Goal: Task Accomplishment & Management: Manage account settings

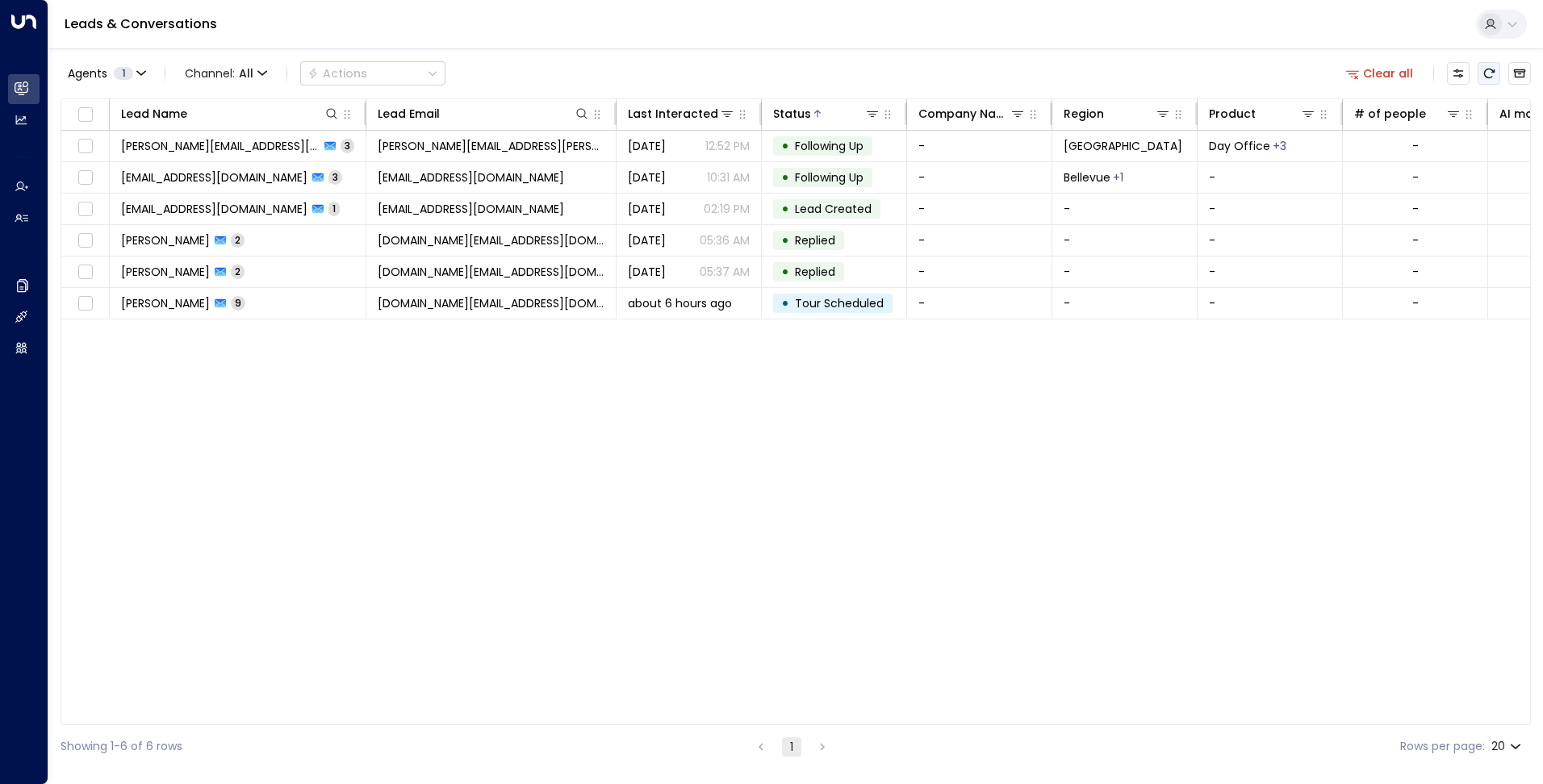
click at [1484, 74] on icon "Refresh" at bounding box center [1488, 73] width 13 height 13
click at [137, 73] on icon "button" at bounding box center [141, 73] width 10 height 10
click at [120, 134] on div "Deprecated AgentIWG UAT" at bounding box center [164, 130] width 153 height 17
click at [282, 175] on button "Apply" at bounding box center [274, 170] width 47 height 22
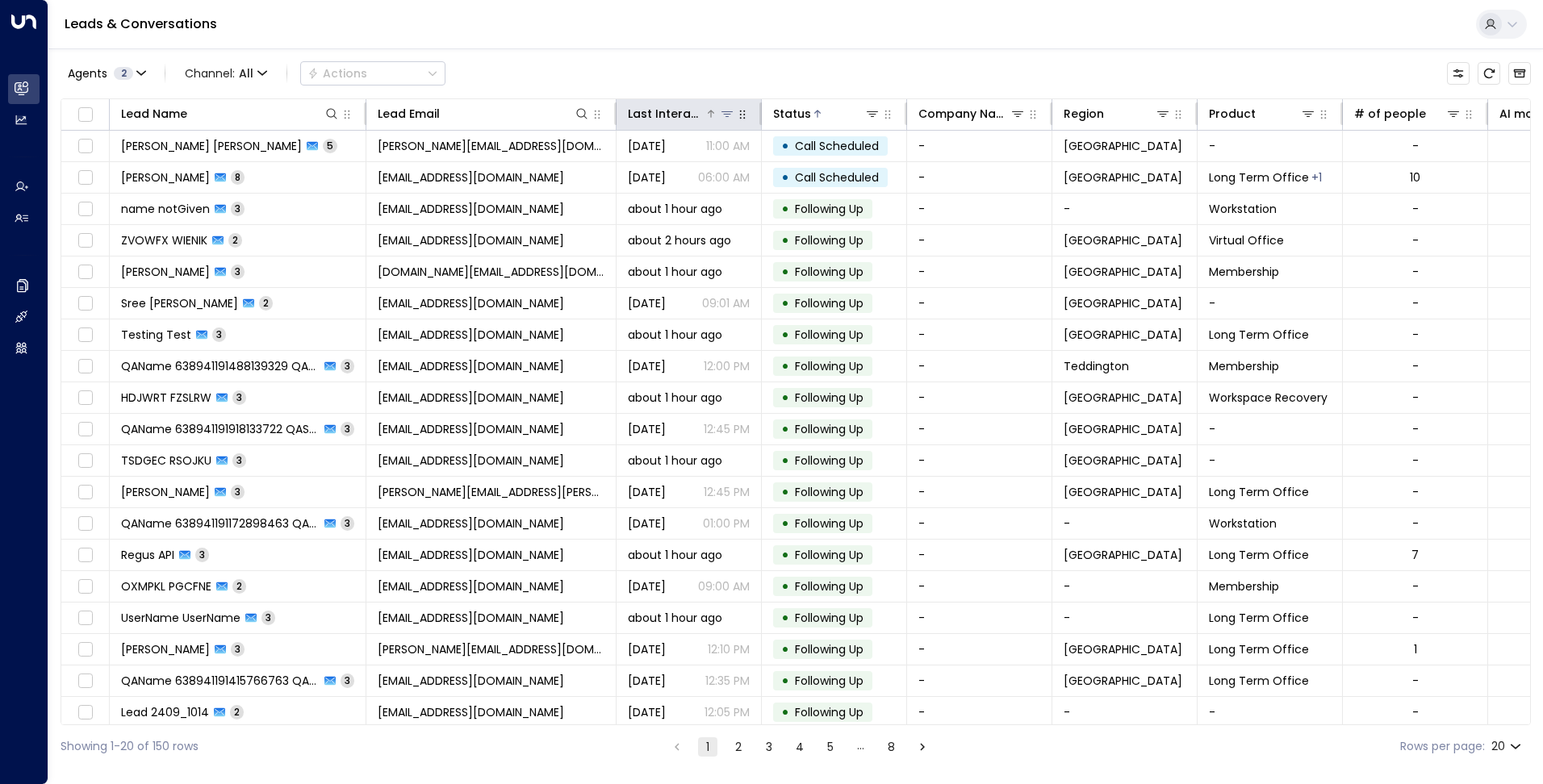
click at [713, 118] on icon at bounding box center [711, 114] width 10 height 10
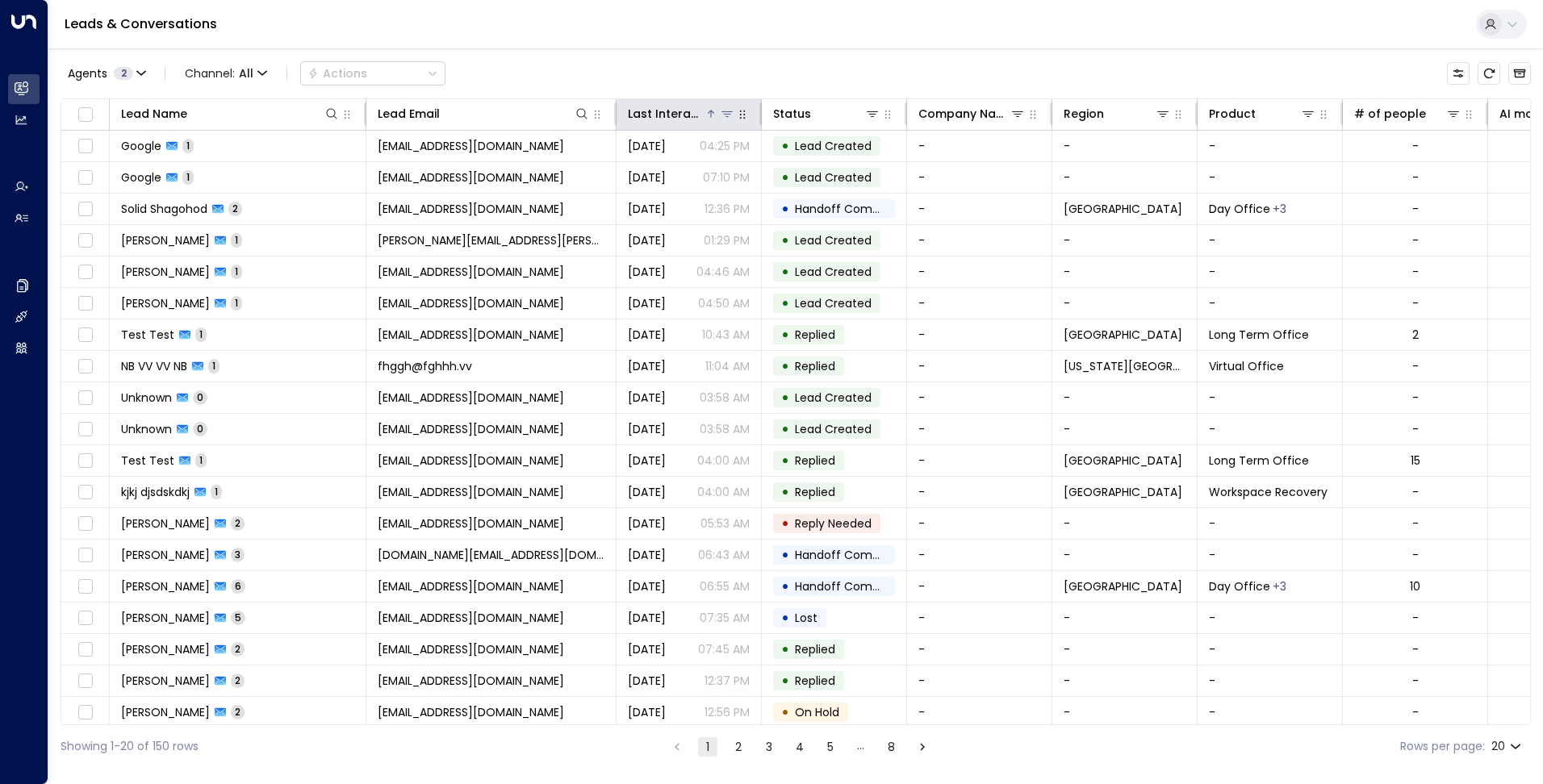
click at [712, 118] on icon at bounding box center [711, 114] width 10 height 10
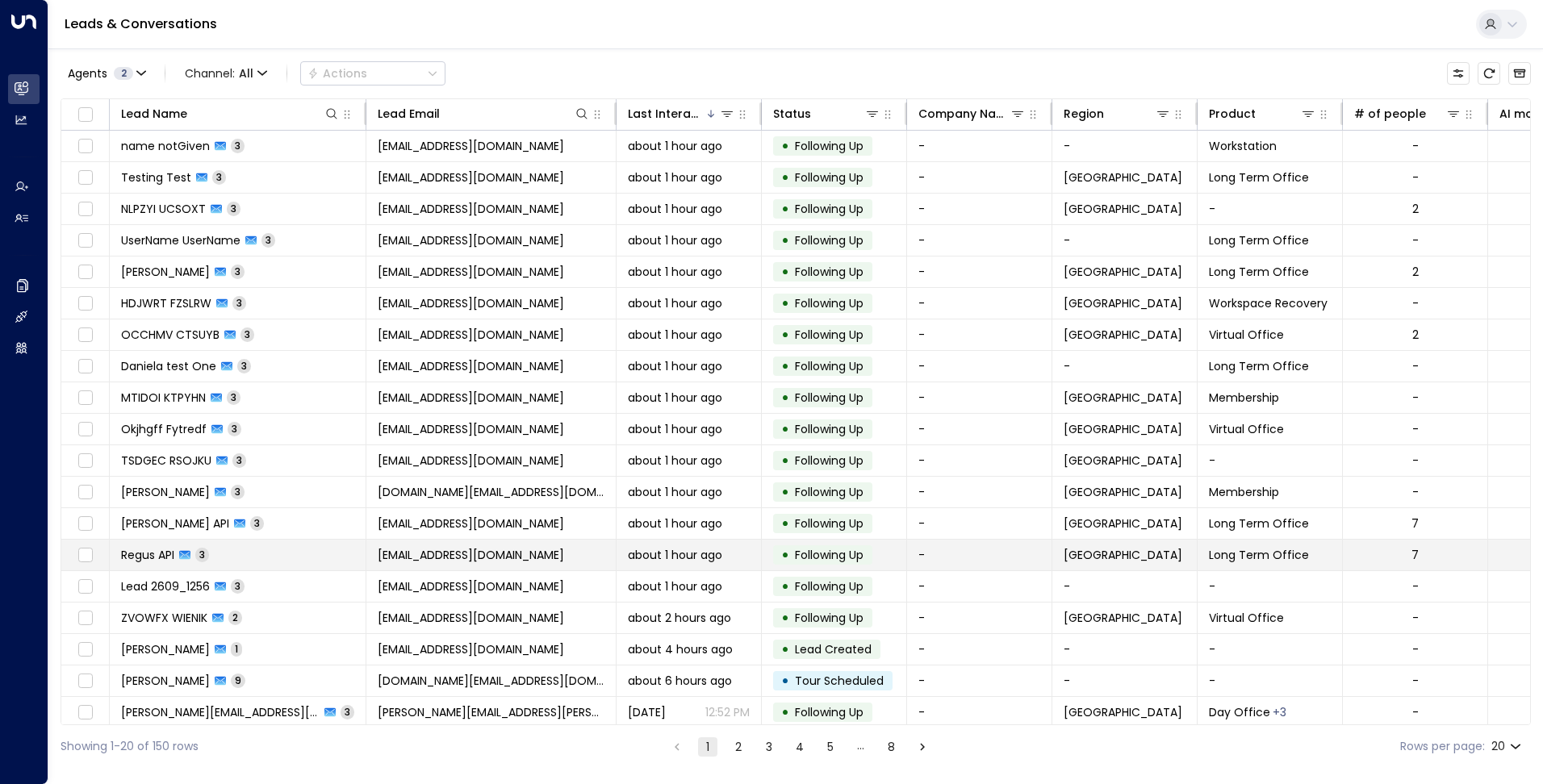
click at [518, 553] on td "[EMAIL_ADDRESS][DOMAIN_NAME]" at bounding box center [491, 554] width 250 height 30
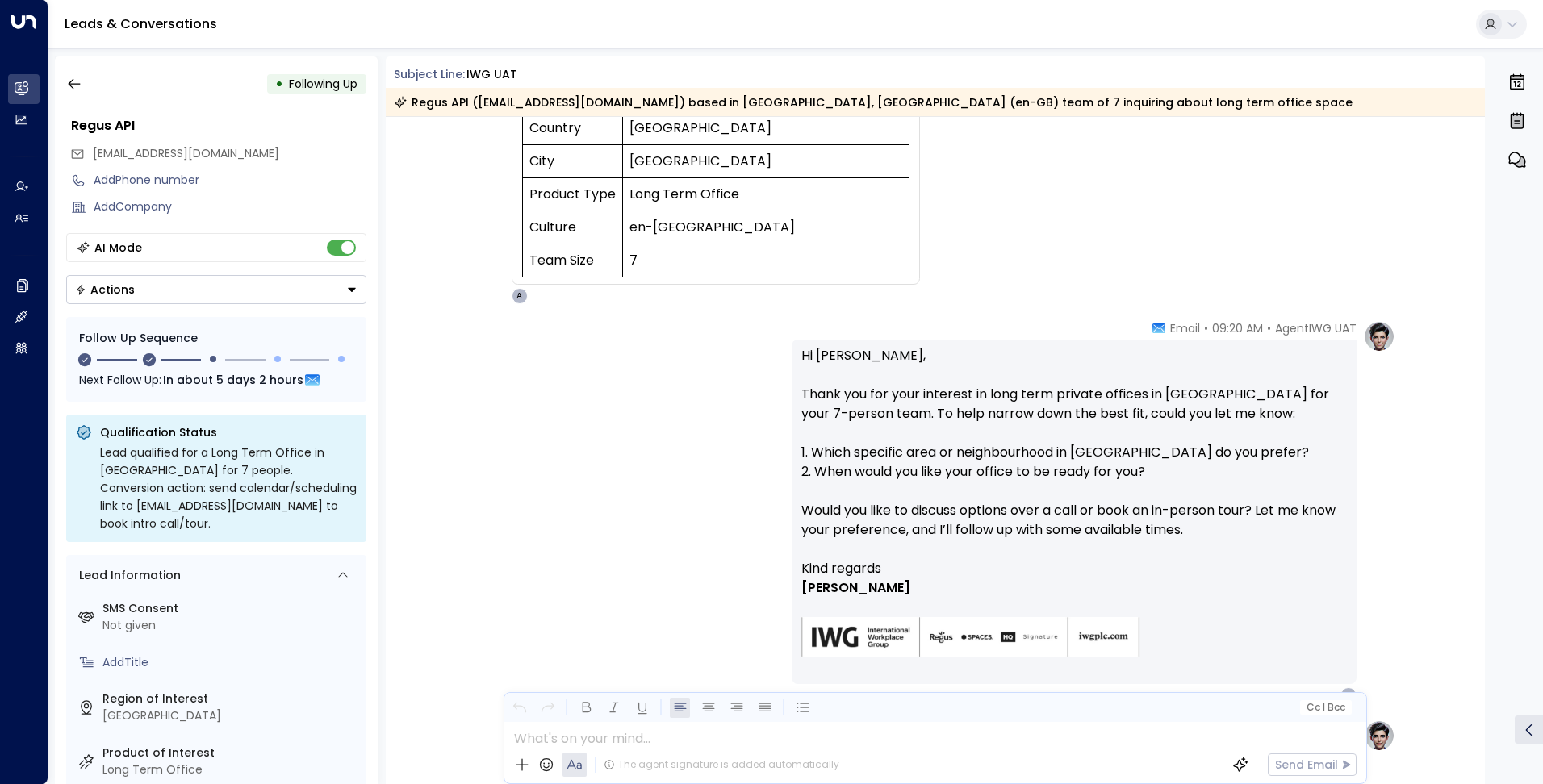
scroll to position [322, 0]
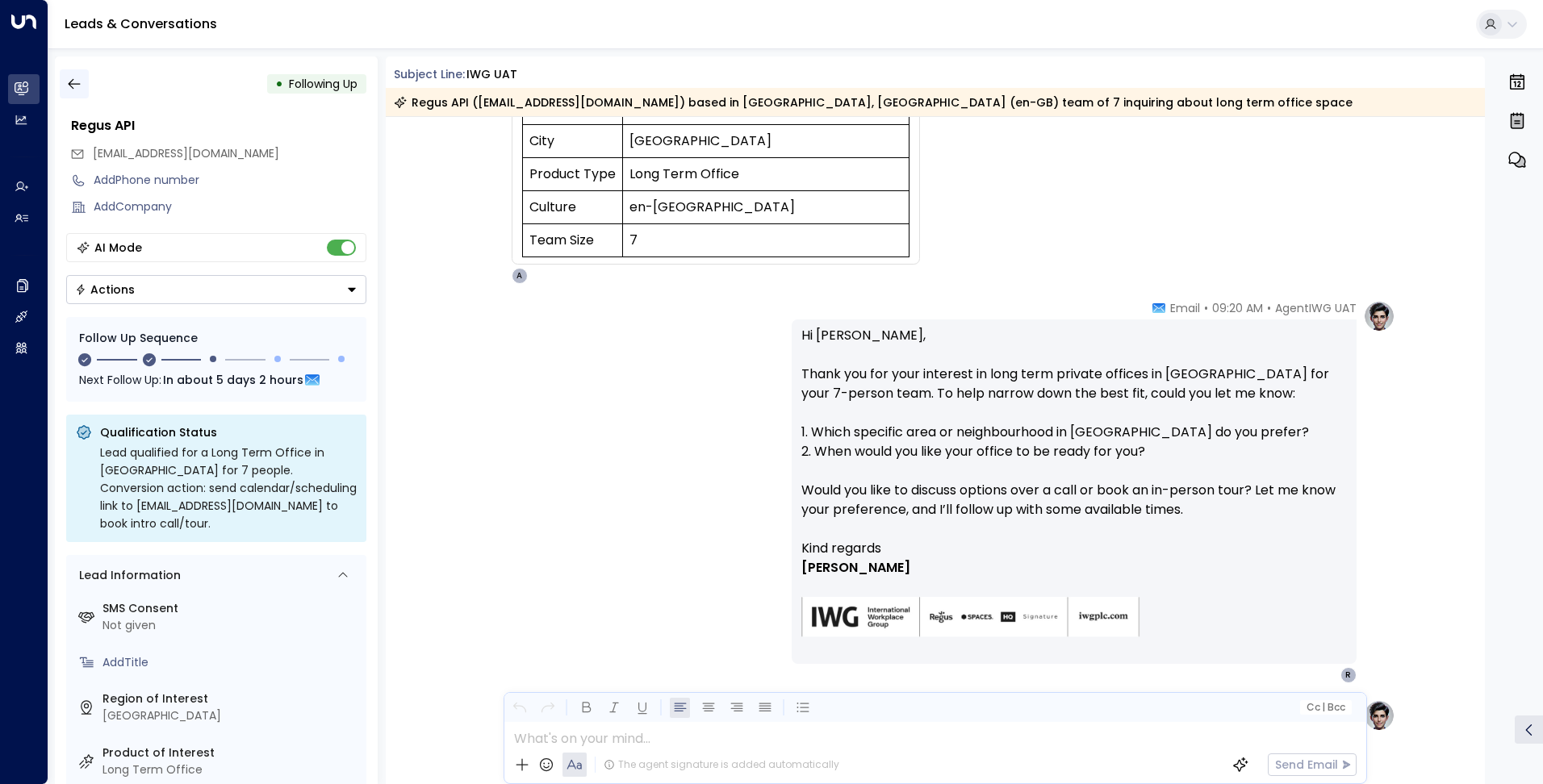
click at [81, 89] on icon "button" at bounding box center [74, 84] width 17 height 17
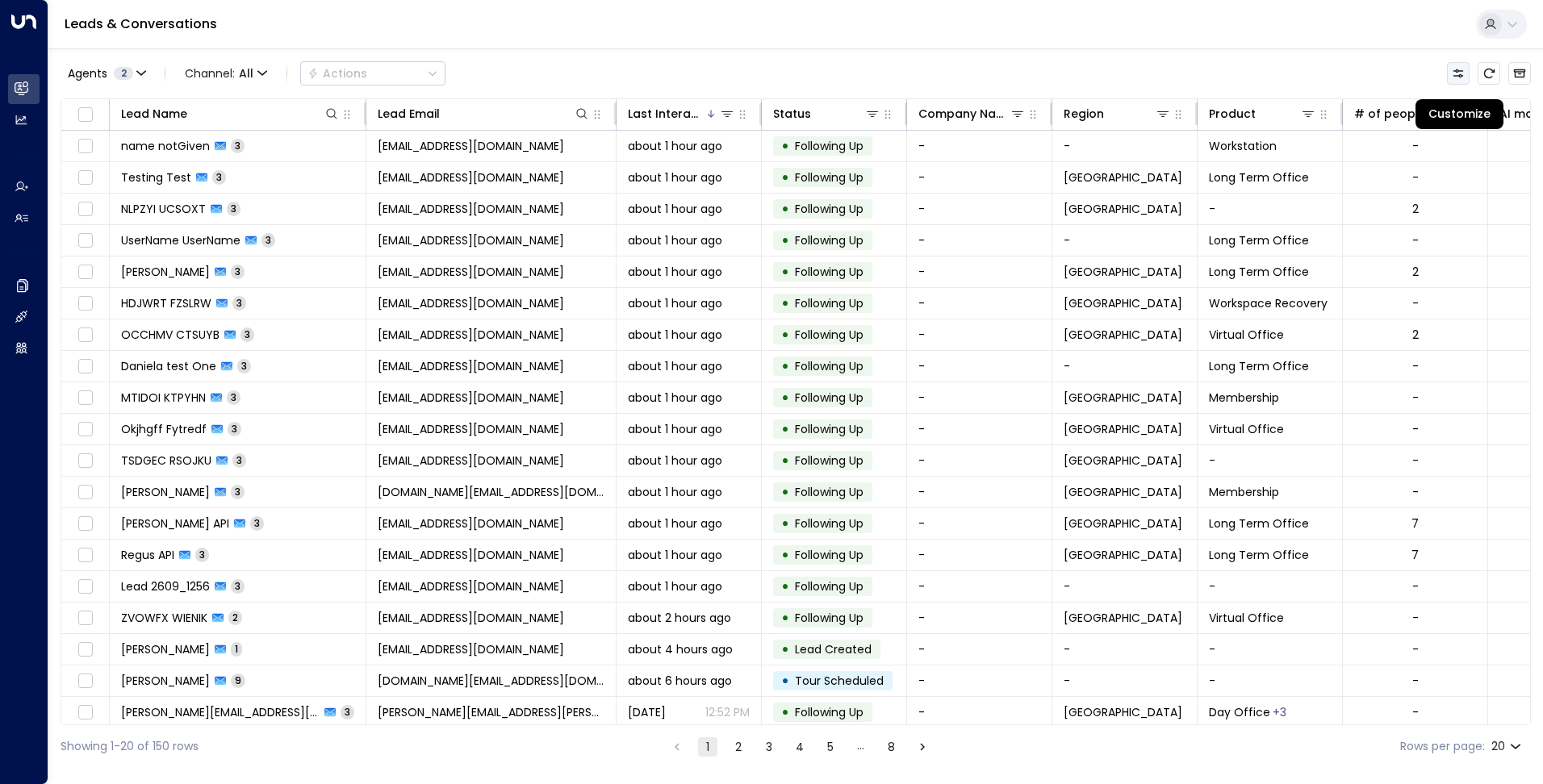
click at [1459, 73] on icon "Customize" at bounding box center [1458, 73] width 13 height 13
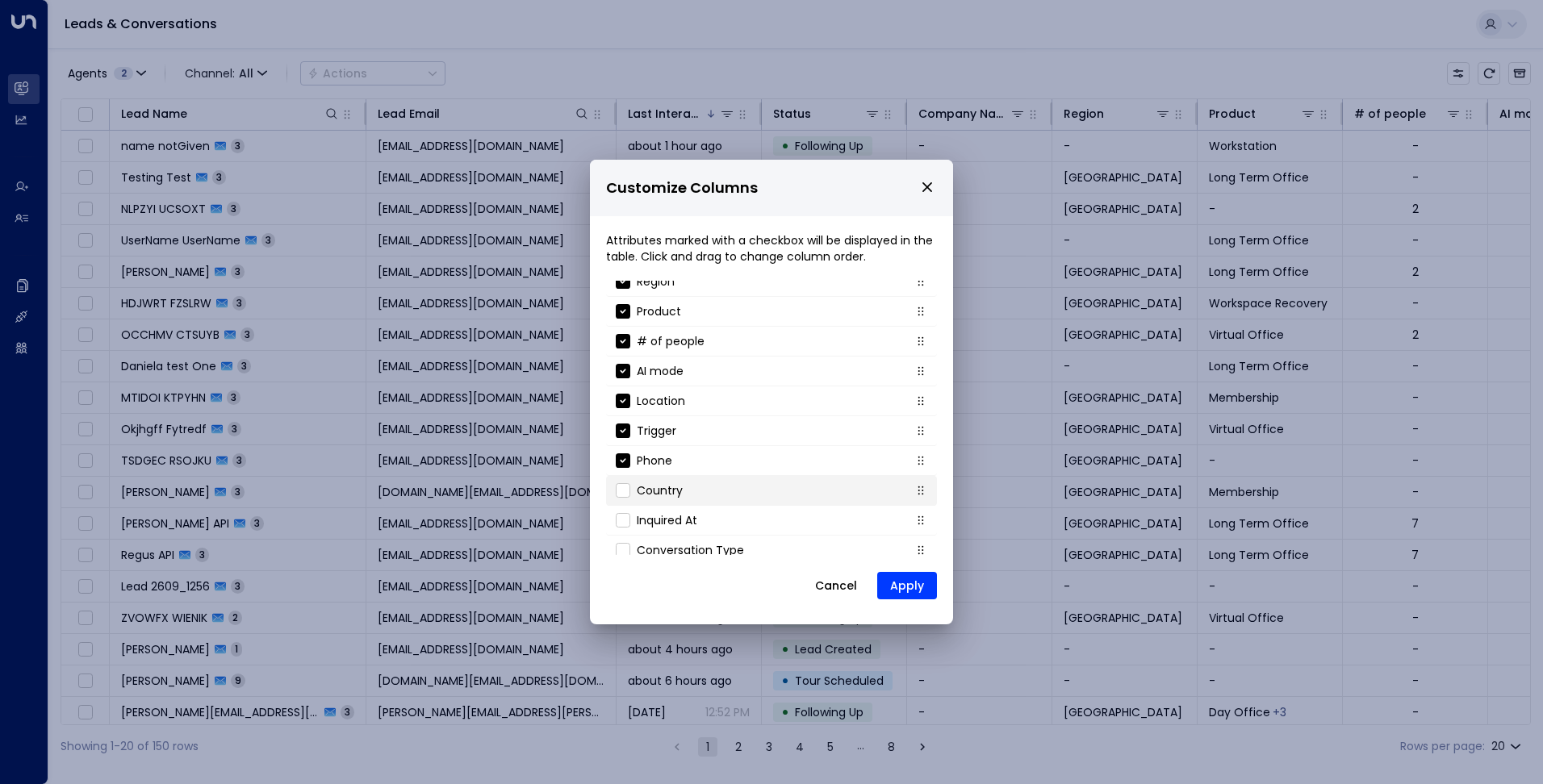
scroll to position [173, 0]
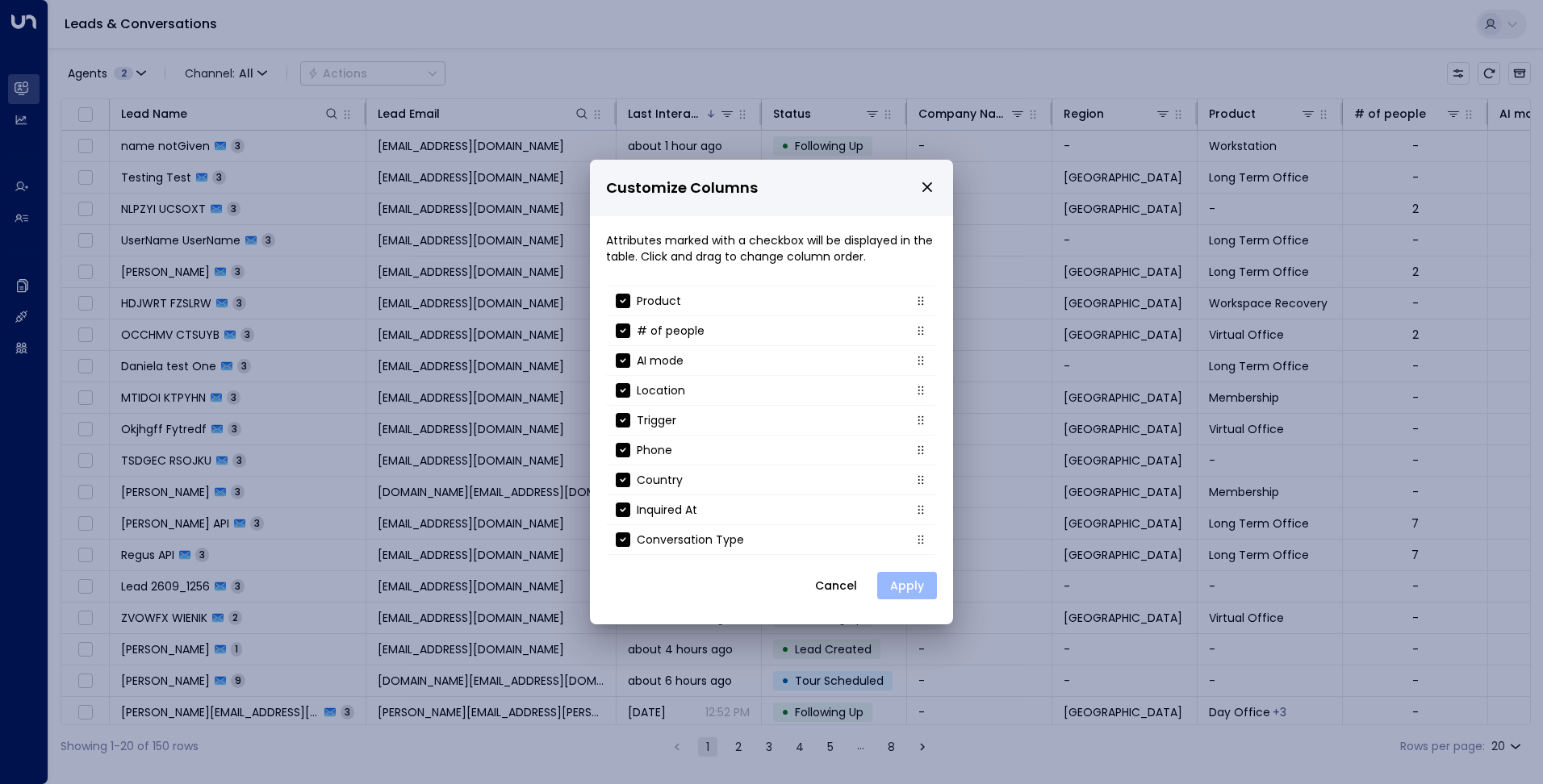
click at [920, 581] on button "Apply" at bounding box center [907, 586] width 59 height 27
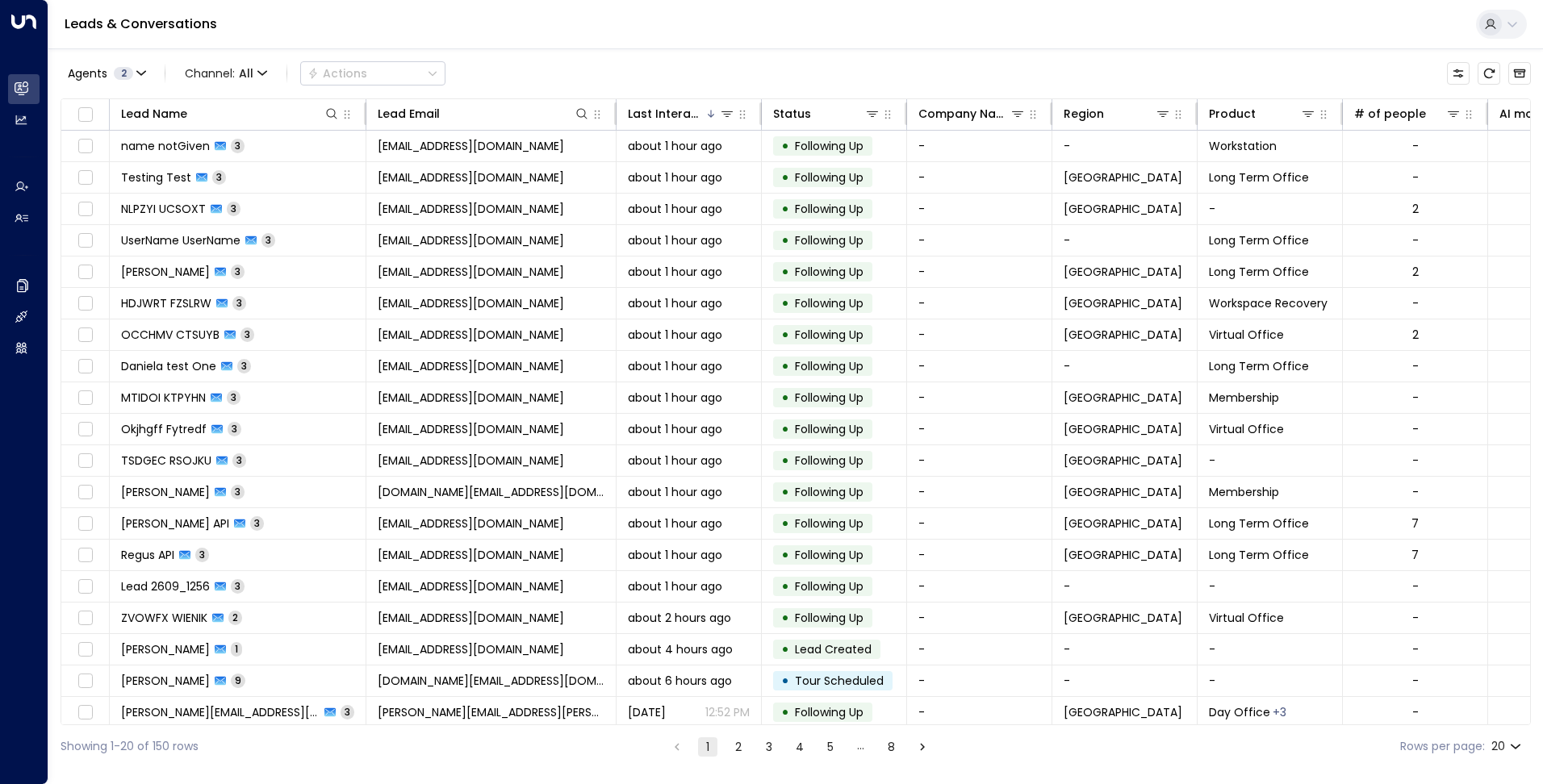
scroll to position [40, 0]
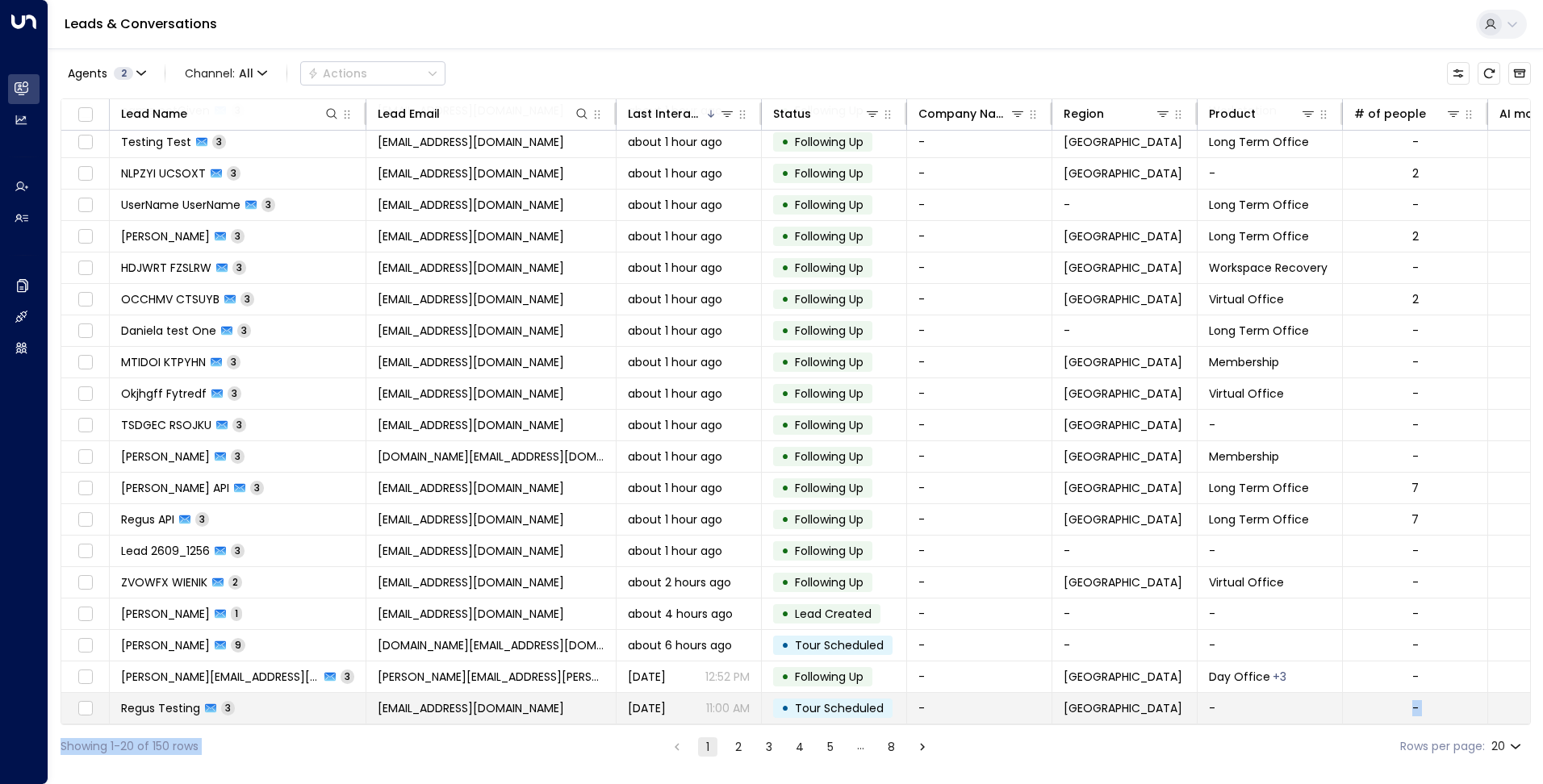
drag, startPoint x: 657, startPoint y: 726, endPoint x: 1235, endPoint y: 690, distance: 579.1
click at [1235, 690] on div "Agents 2 Channel: All Actions Lead Name Lead Email Last Interacted Status Compa…" at bounding box center [796, 408] width 1471 height 720
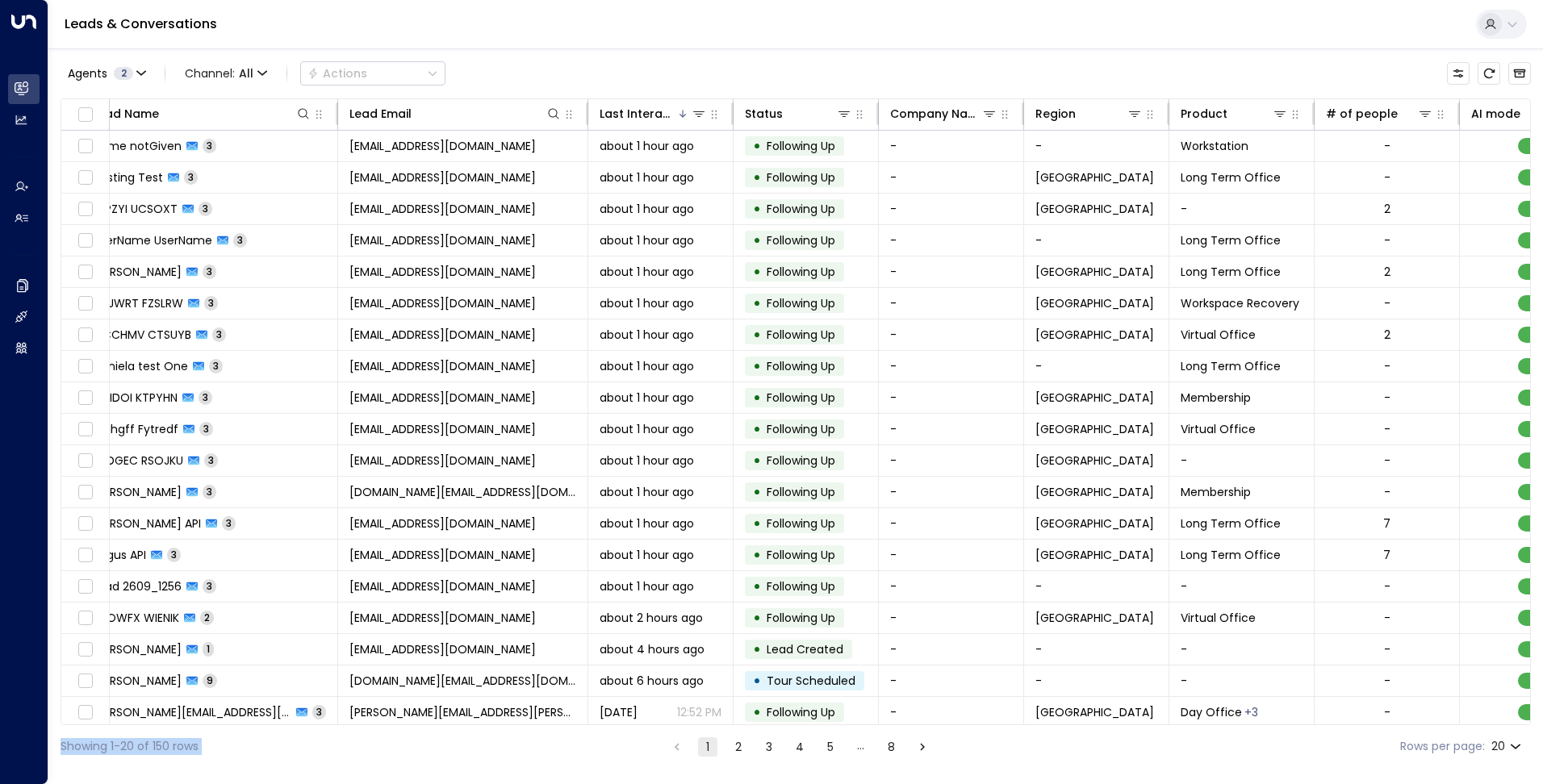
scroll to position [0, 0]
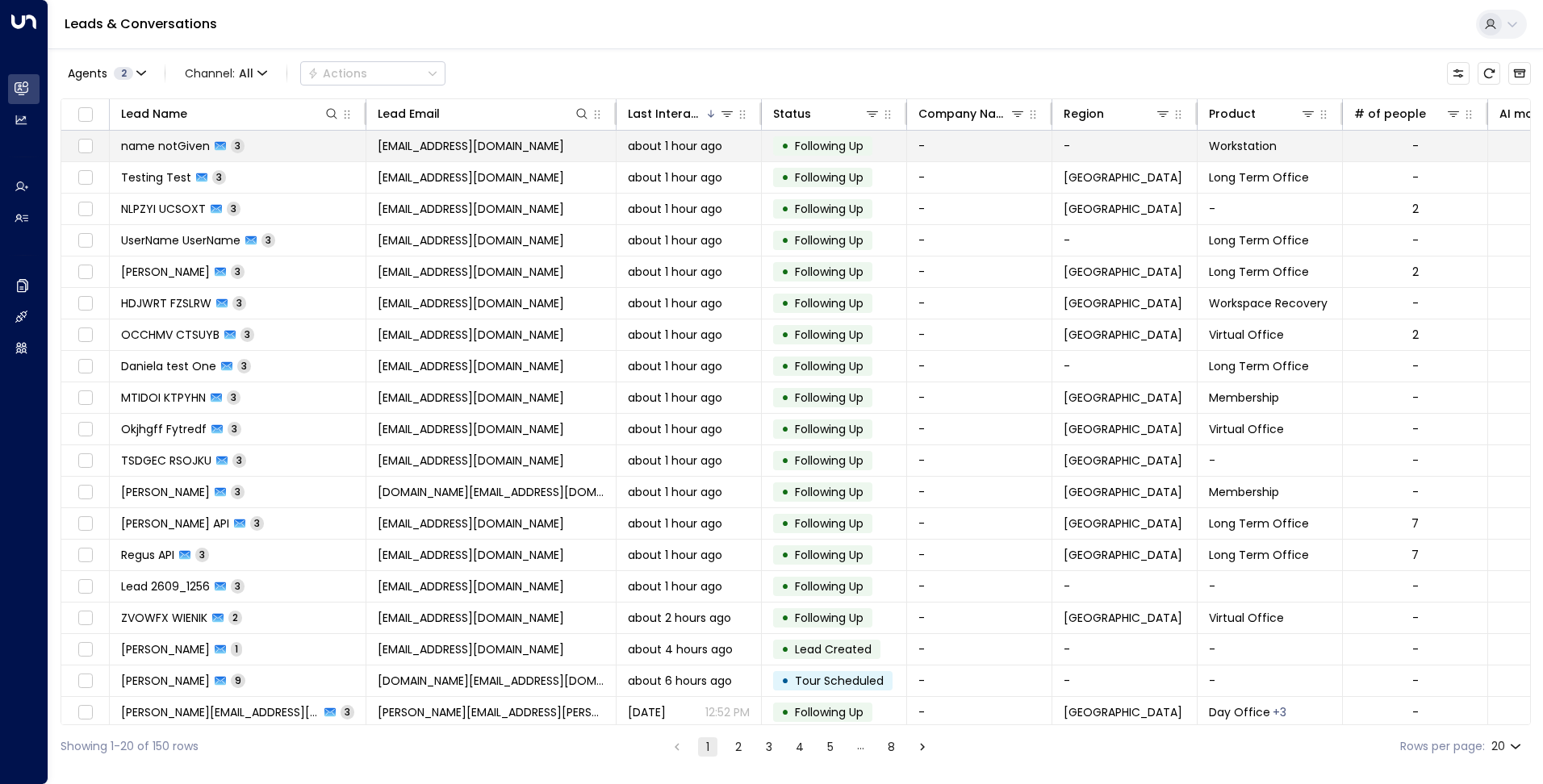
click at [561, 144] on td "[EMAIL_ADDRESS][DOMAIN_NAME]" at bounding box center [491, 145] width 250 height 30
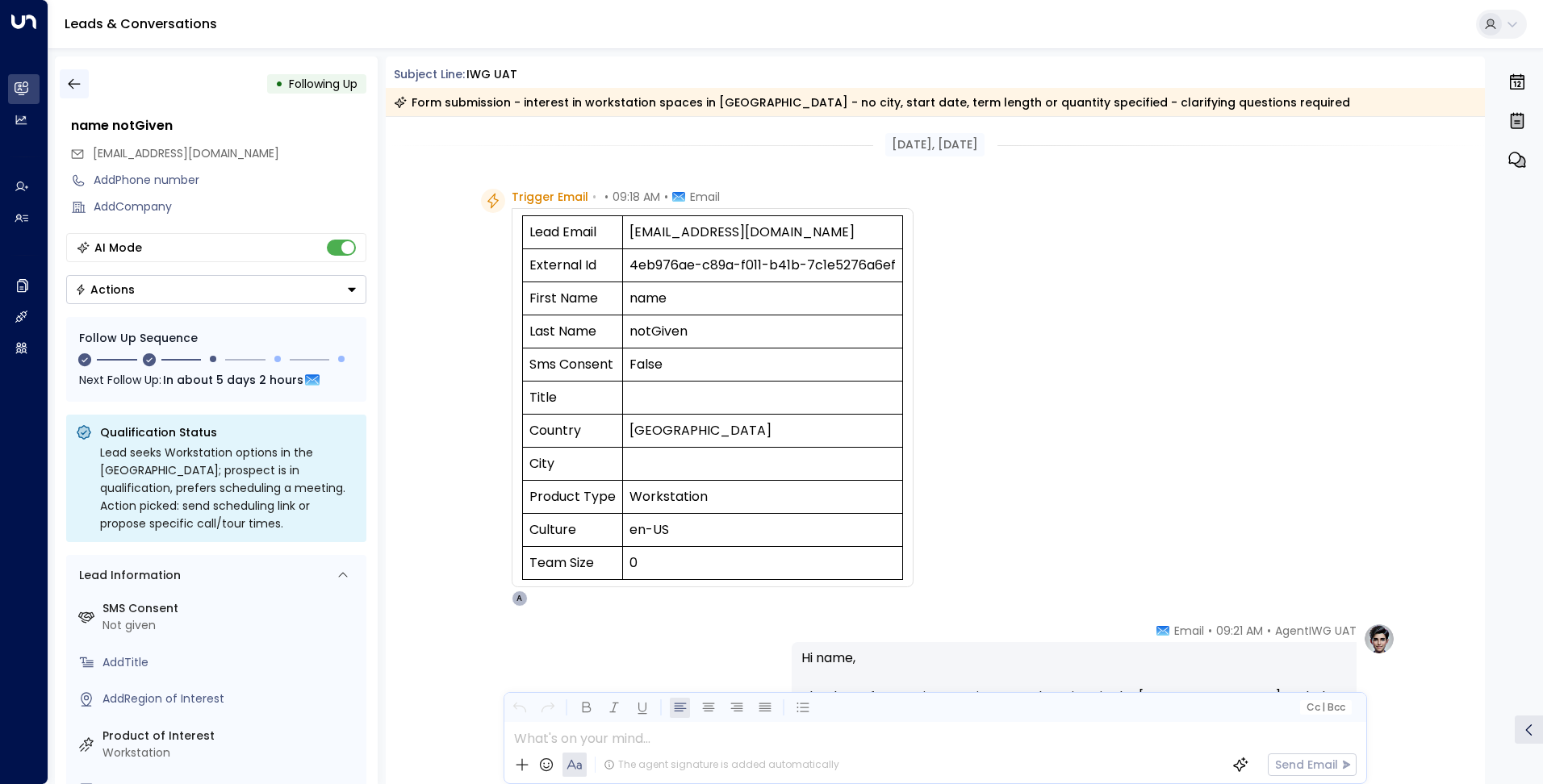
click at [78, 78] on icon "button" at bounding box center [74, 84] width 17 height 17
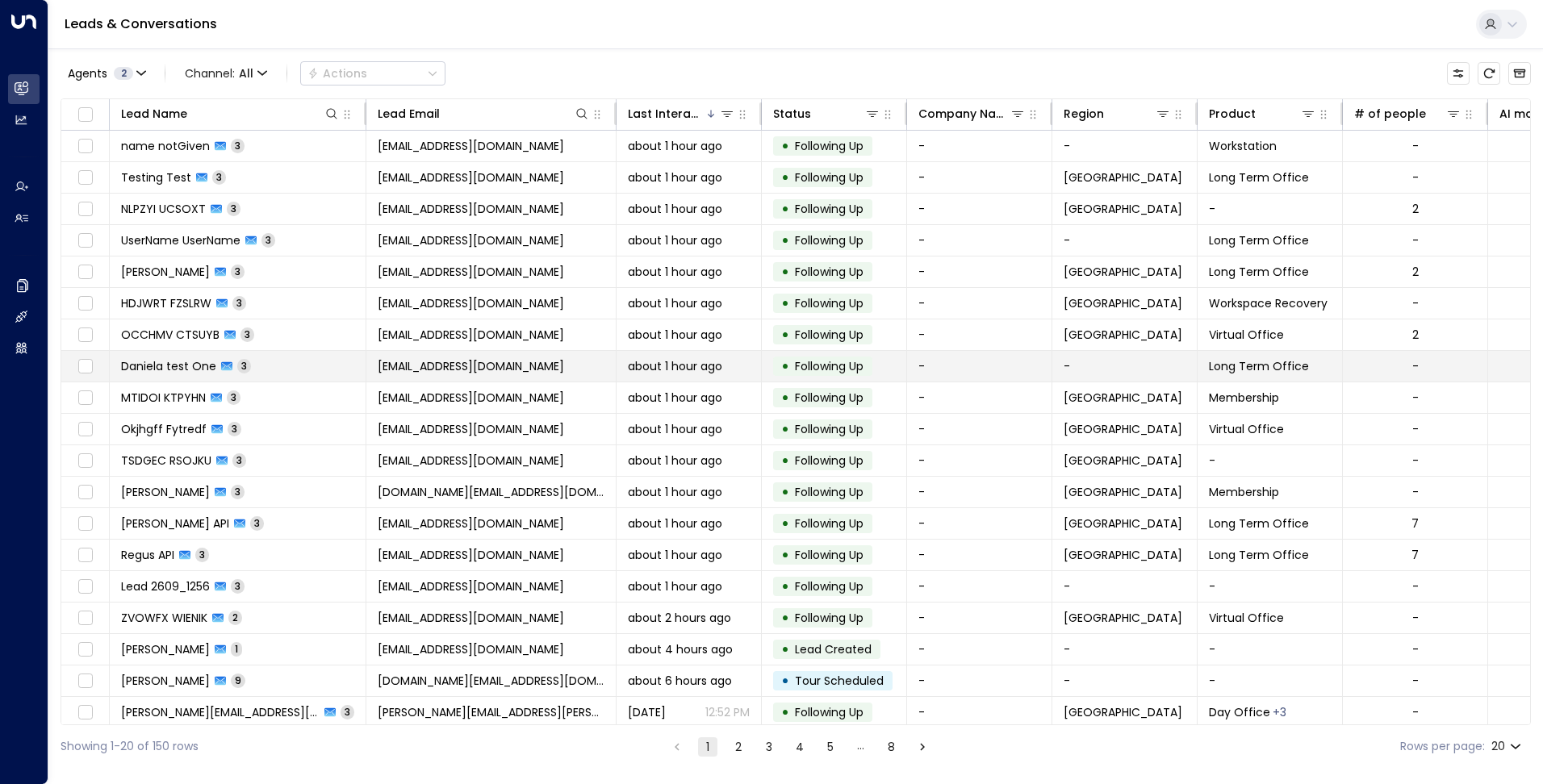
click at [559, 371] on span "[EMAIL_ADDRESS][DOMAIN_NAME]" at bounding box center [470, 366] width 186 height 17
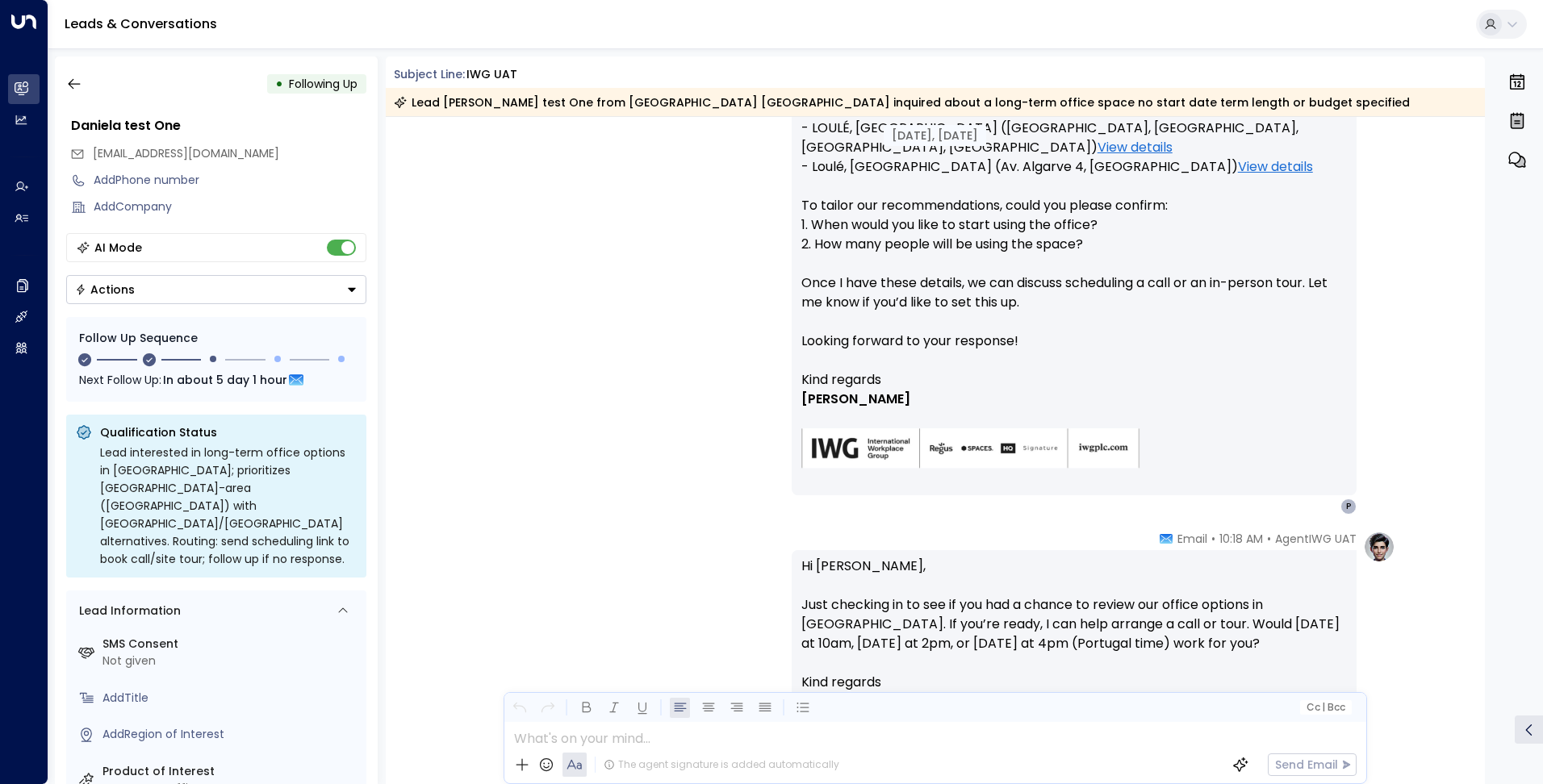
scroll to position [631, 0]
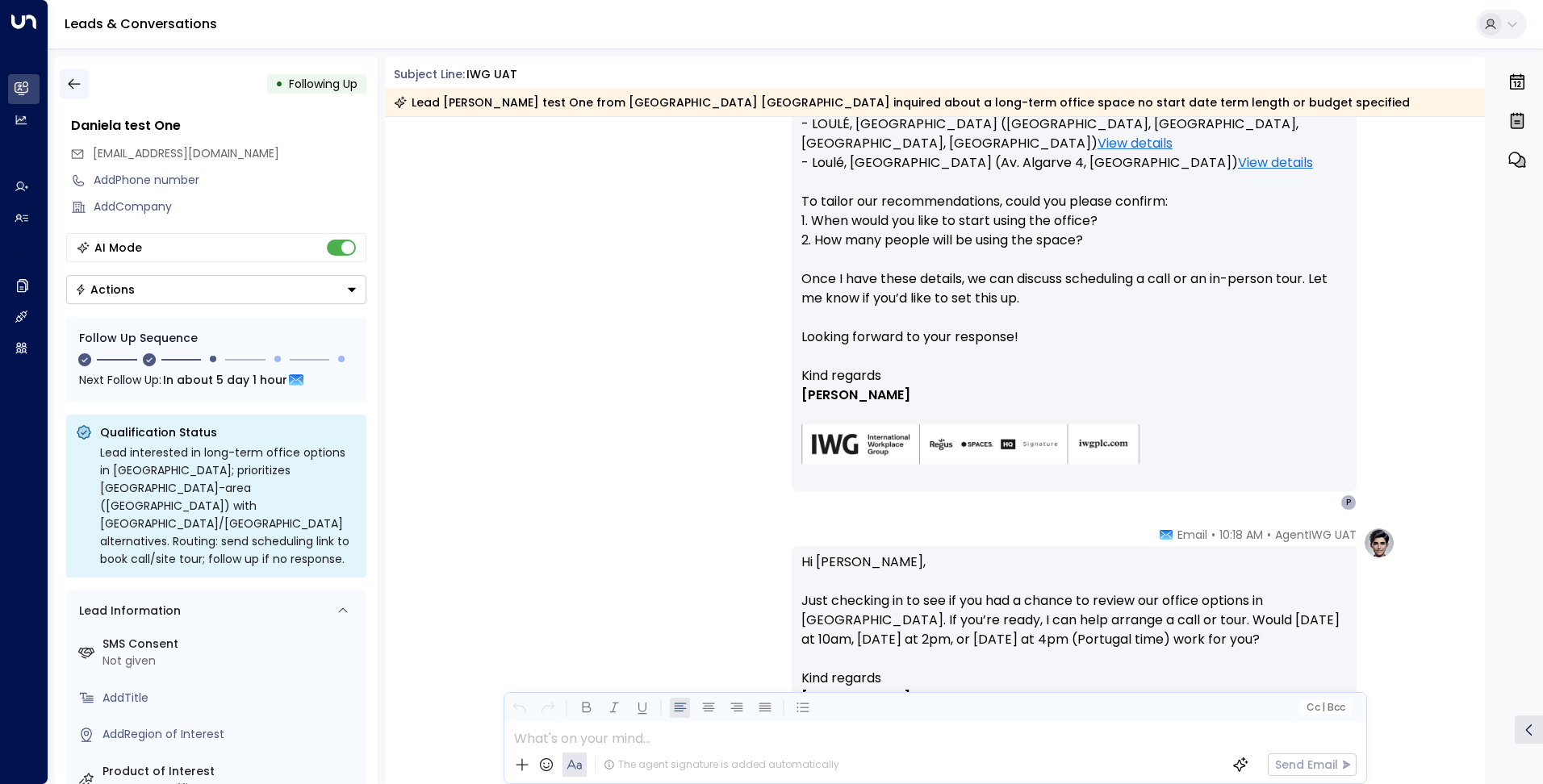
click at [73, 78] on icon "button" at bounding box center [74, 84] width 17 height 17
